Goal: Task Accomplishment & Management: Complete application form

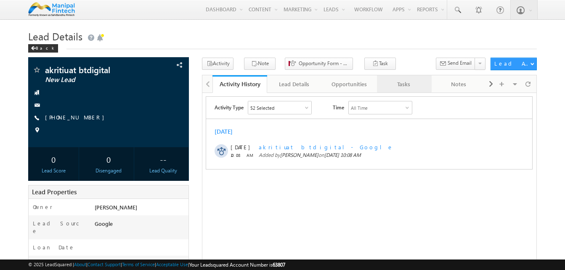
drag, startPoint x: 0, startPoint y: 0, endPoint x: 400, endPoint y: 82, distance: 408.8
click at [400, 82] on div "Tasks" at bounding box center [404, 84] width 40 height 10
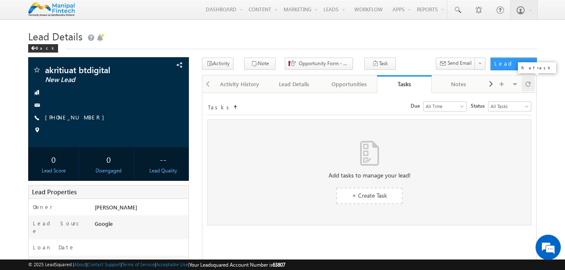
click at [531, 84] on div at bounding box center [528, 84] width 13 height 15
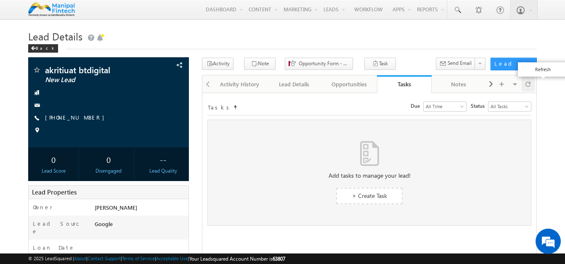
click at [531, 84] on div at bounding box center [528, 84] width 13 height 15
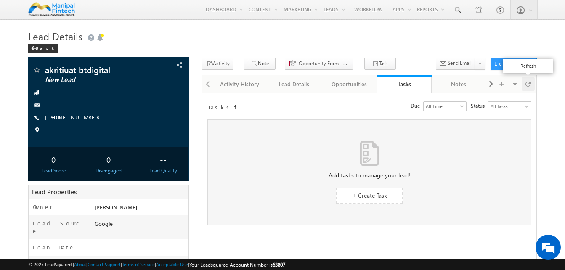
click at [529, 84] on span at bounding box center [527, 84] width 5 height 15
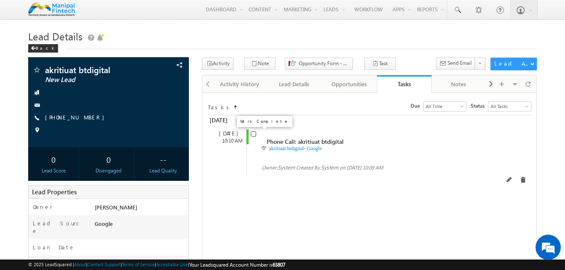
click at [252, 135] on input "checkbox" at bounding box center [253, 133] width 5 height 5
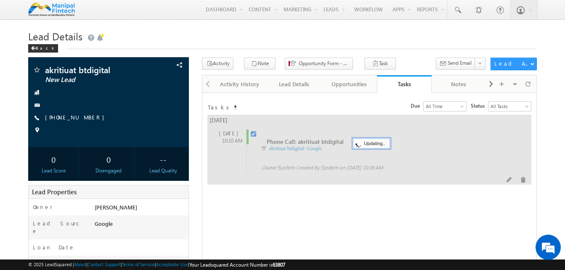
checkbox input "false"
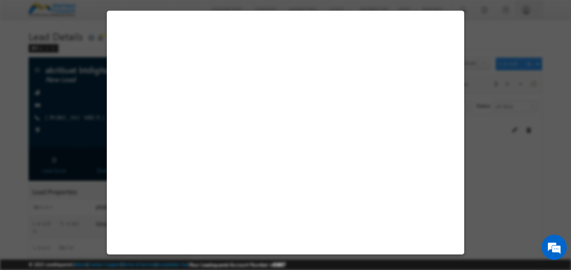
select select "[DEMOGRAPHIC_DATA]"
select select "Google"
select select "BT"
select select "AXIS Bank"
select select "Monthly Interest"
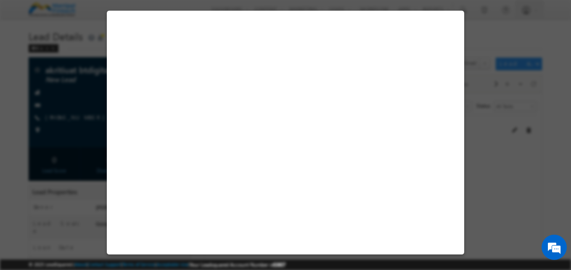
select select "Education"
select select "Open"
select select "Fresh Lead"
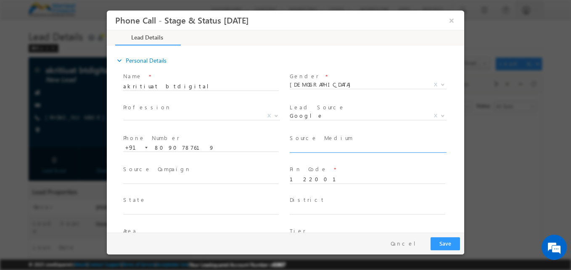
type input "[DATE] 10:09 AM"
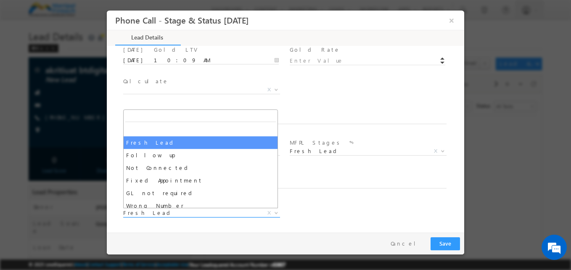
click at [212, 215] on span "Fresh Lead" at bounding box center [191, 213] width 137 height 8
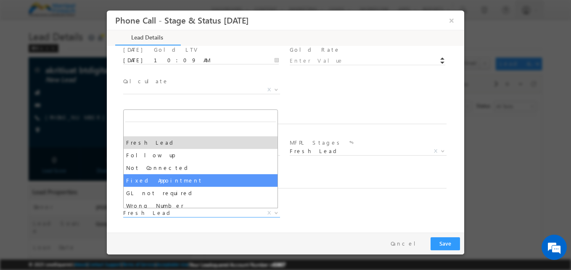
select select "Fixed Appointment"
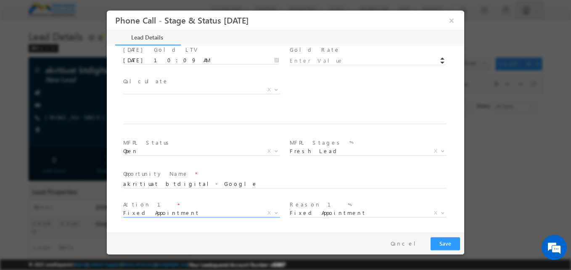
scroll to position [523, 0]
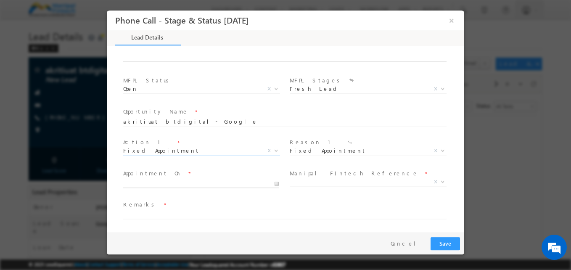
type input "[DATE] 10:10 AM"
type input "10"
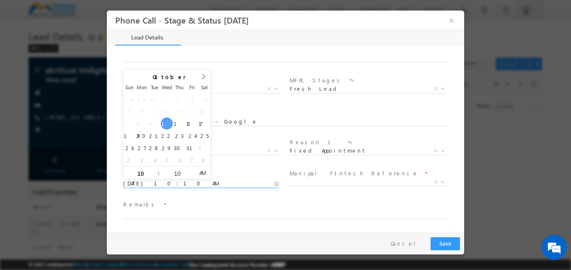
click at [153, 185] on input "[DATE] 10:10 AM" at bounding box center [201, 184] width 156 height 8
type input "[DATE] 11:10 AM"
type input "11"
click at [154, 168] on span at bounding box center [155, 170] width 6 height 6
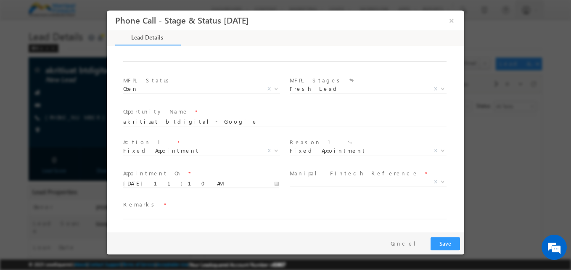
click at [188, 198] on div "Appointment On * [DATE] 11:10 AM" at bounding box center [205, 182] width 167 height 31
click at [156, 216] on input "text" at bounding box center [284, 215] width 323 height 8
type input "hju"
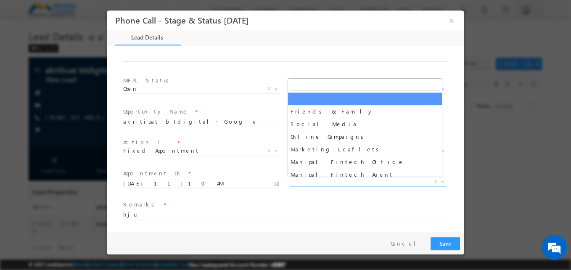
click at [345, 184] on span "X" at bounding box center [368, 182] width 157 height 8
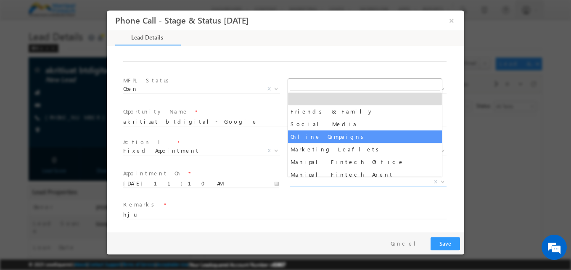
select select "Online Campaigns"
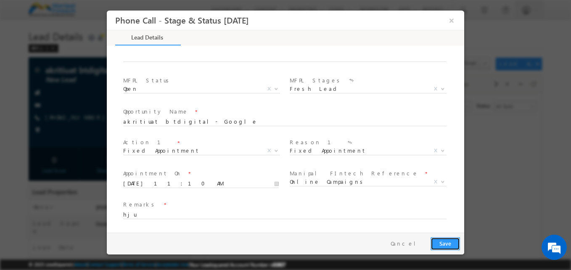
click at [440, 241] on button "Save" at bounding box center [445, 243] width 29 height 13
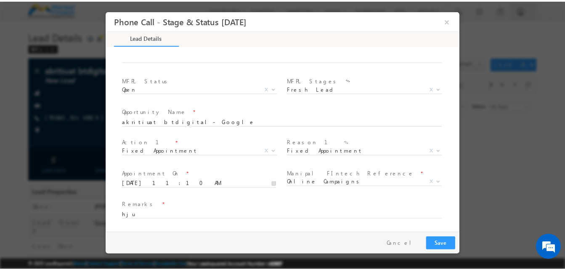
scroll to position [194, 0]
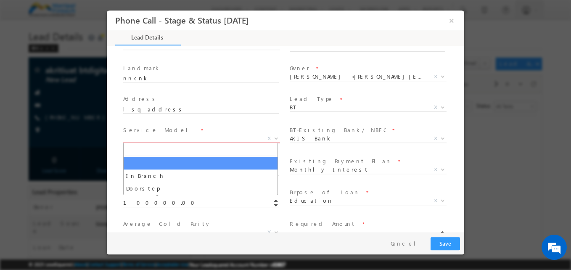
click at [223, 141] on span "X" at bounding box center [201, 139] width 157 height 8
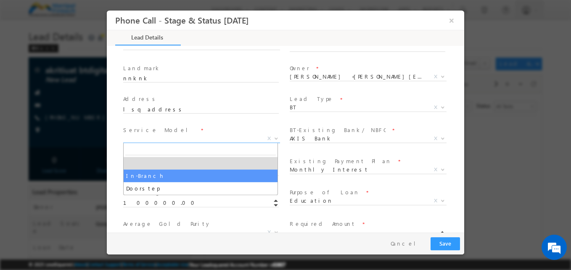
select select "In-Branch"
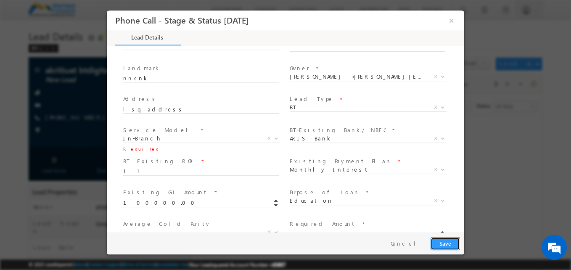
click at [439, 243] on button "Save" at bounding box center [445, 243] width 29 height 13
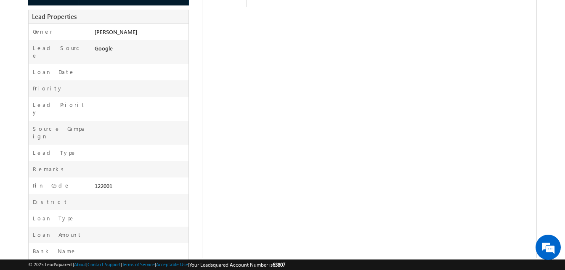
scroll to position [200, 0]
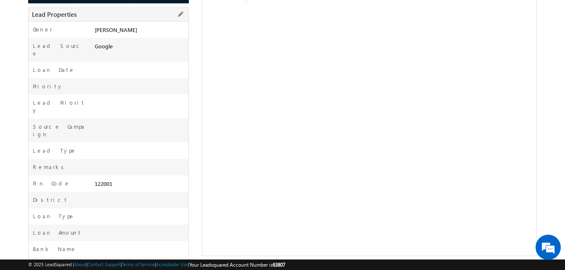
click at [118, 147] on div at bounding box center [141, 153] width 96 height 12
drag, startPoint x: 122, startPoint y: 160, endPoint x: 88, endPoint y: 162, distance: 34.1
click at [88, 175] on div "Pin Code * 122001" at bounding box center [109, 183] width 160 height 16
click at [88, 180] on div "Pin Code *" at bounding box center [61, 186] width 64 height 12
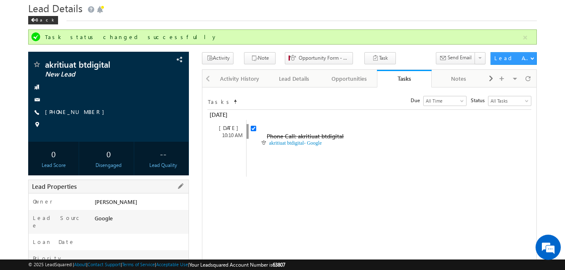
scroll to position [0, 0]
